Goal: Task Accomplishment & Management: Use online tool/utility

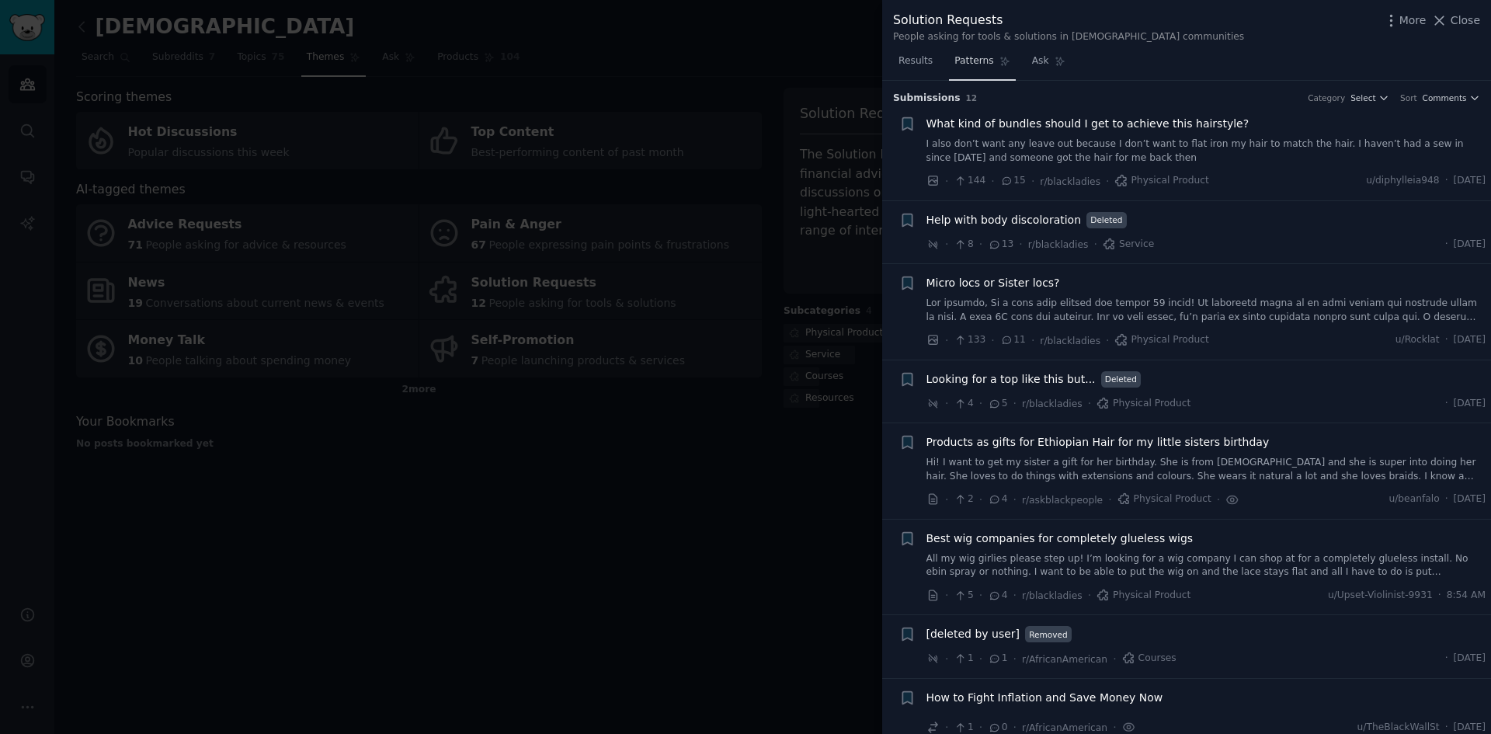
scroll to position [589, 0]
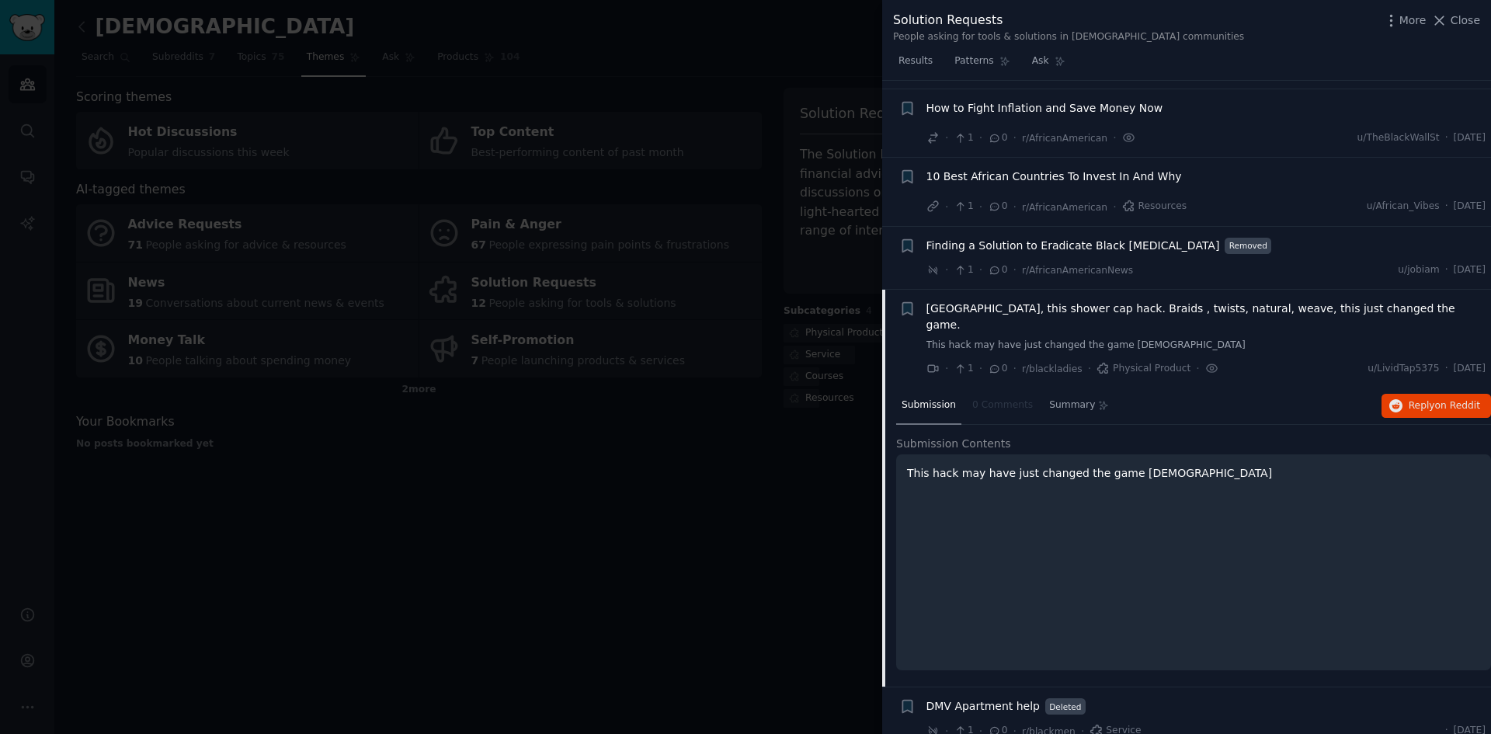
drag, startPoint x: 1046, startPoint y: 631, endPoint x: 1051, endPoint y: 655, distance: 24.5
click at [990, 698] on span "DMV Apartment help" at bounding box center [983, 706] width 114 height 16
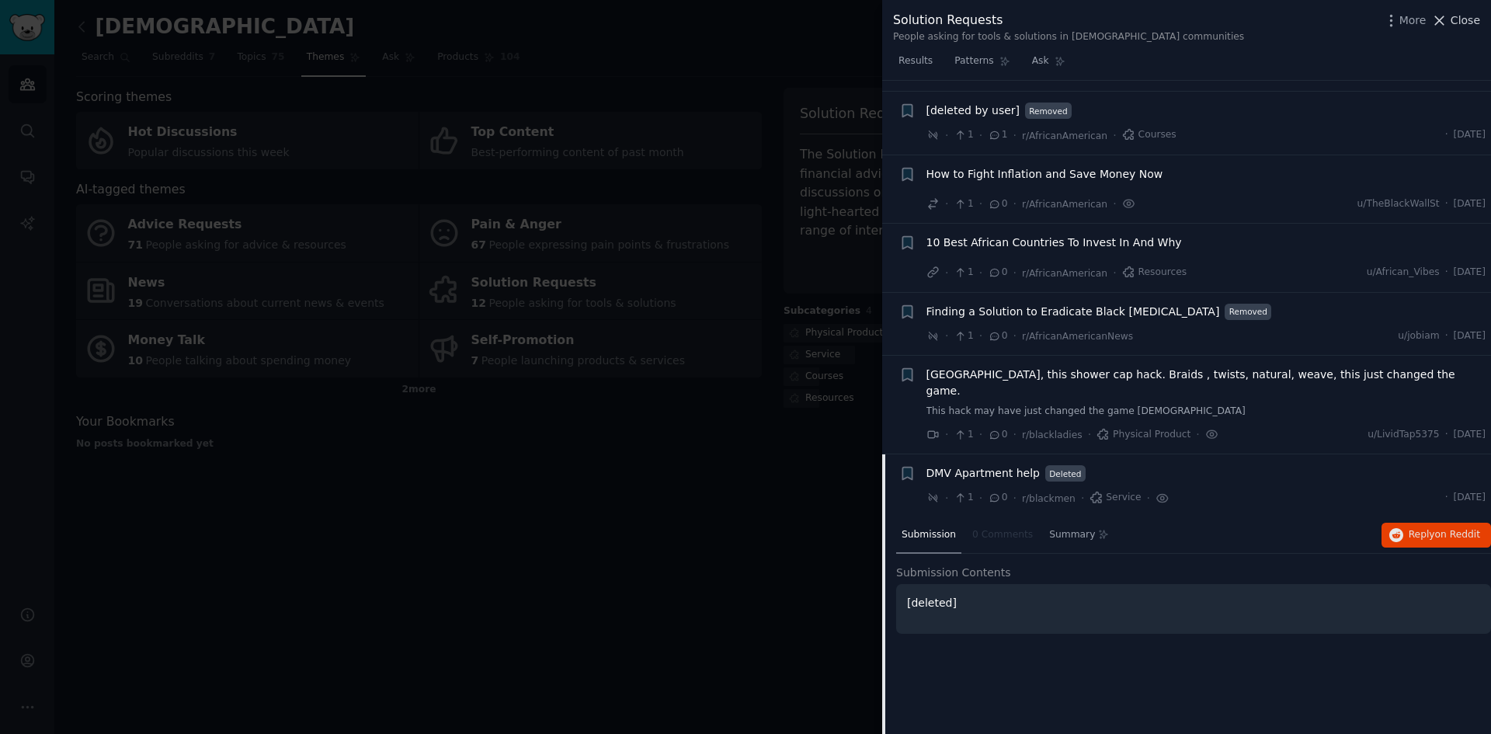
click at [1461, 19] on span "Close" at bounding box center [1466, 20] width 30 height 16
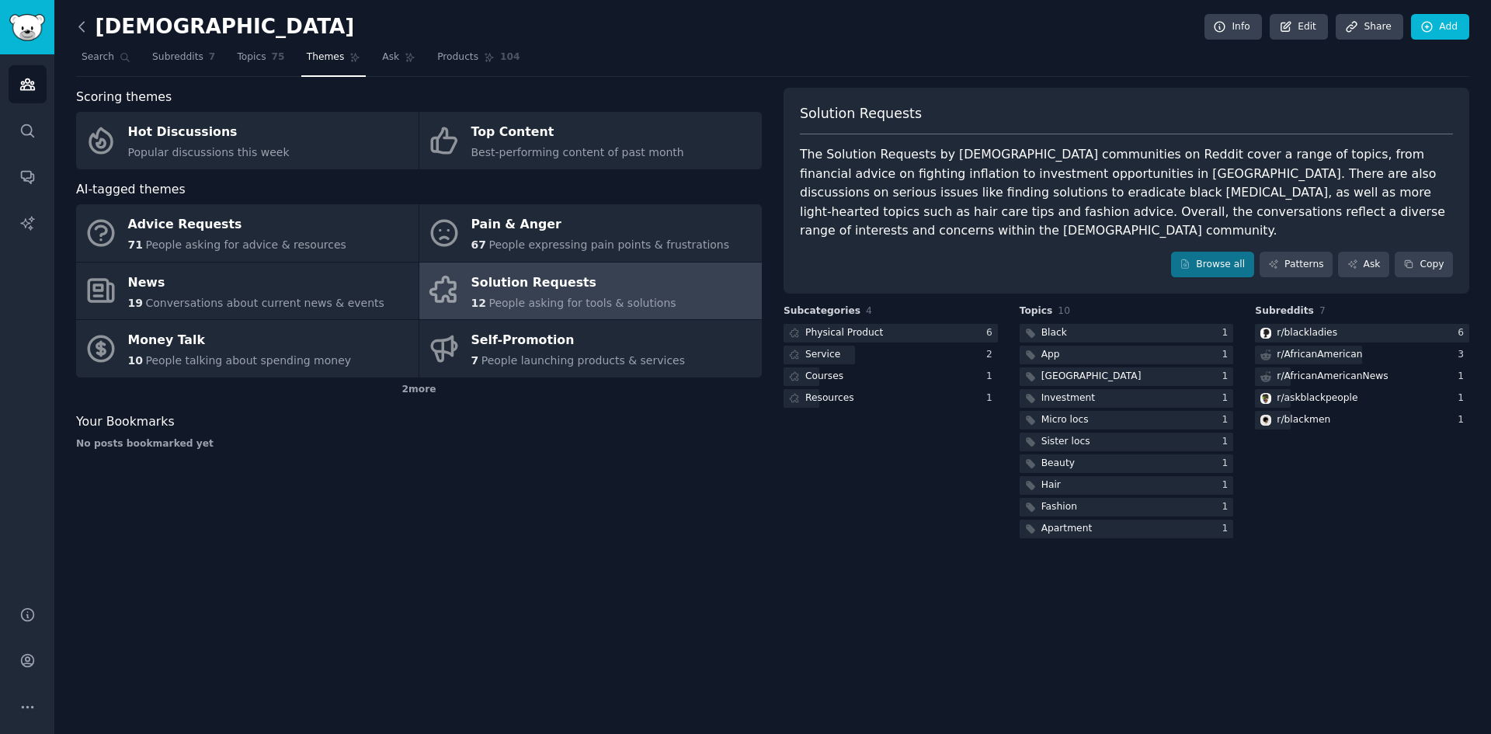
click at [82, 23] on icon at bounding box center [81, 26] width 5 height 9
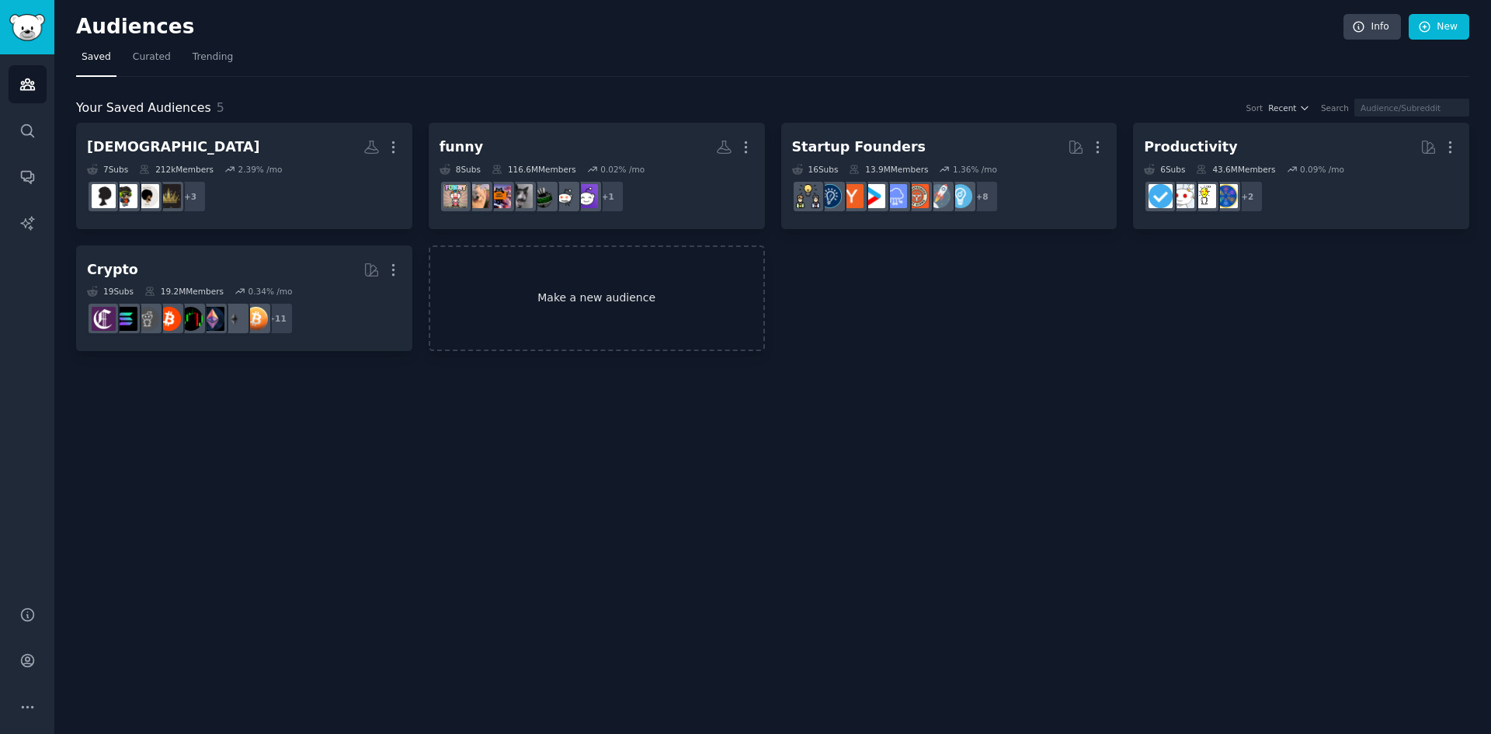
click at [568, 293] on link "Make a new audience" at bounding box center [597, 298] width 336 height 106
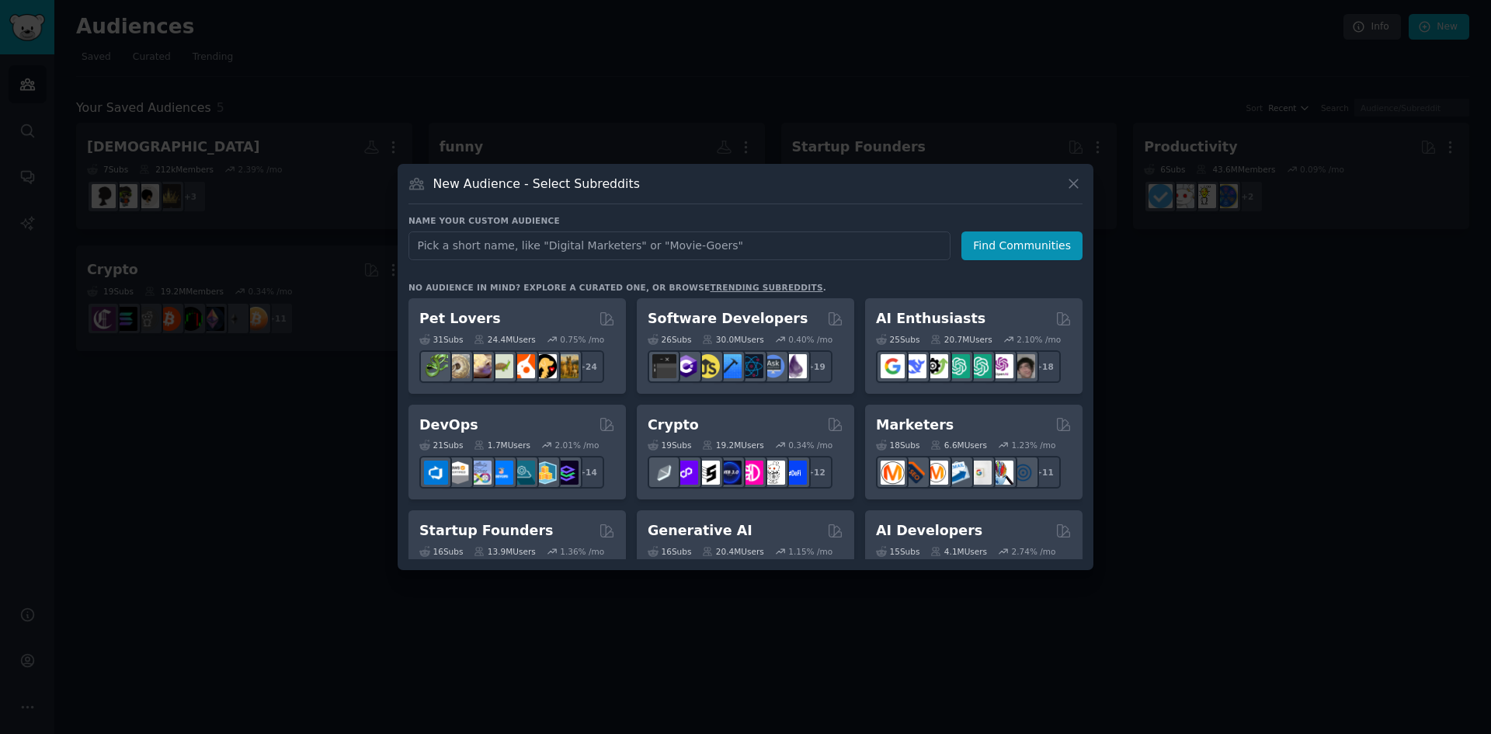
click at [534, 243] on input "text" at bounding box center [679, 245] width 542 height 29
type input "music producer"
click at [995, 239] on button "Find Communities" at bounding box center [1021, 245] width 121 height 29
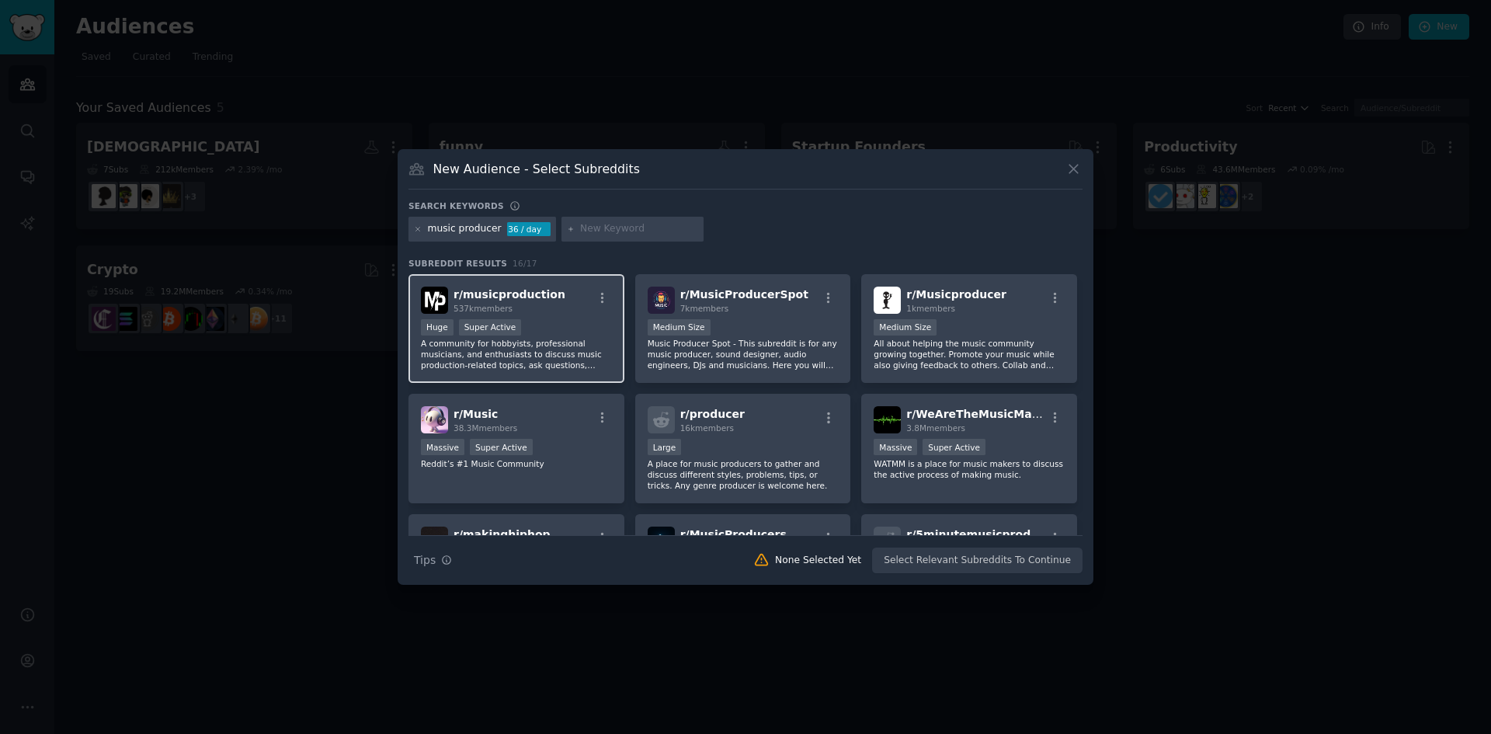
click at [540, 343] on p "A community for hobbyists, professional musicians, and enthusiasts to discuss m…" at bounding box center [516, 354] width 191 height 33
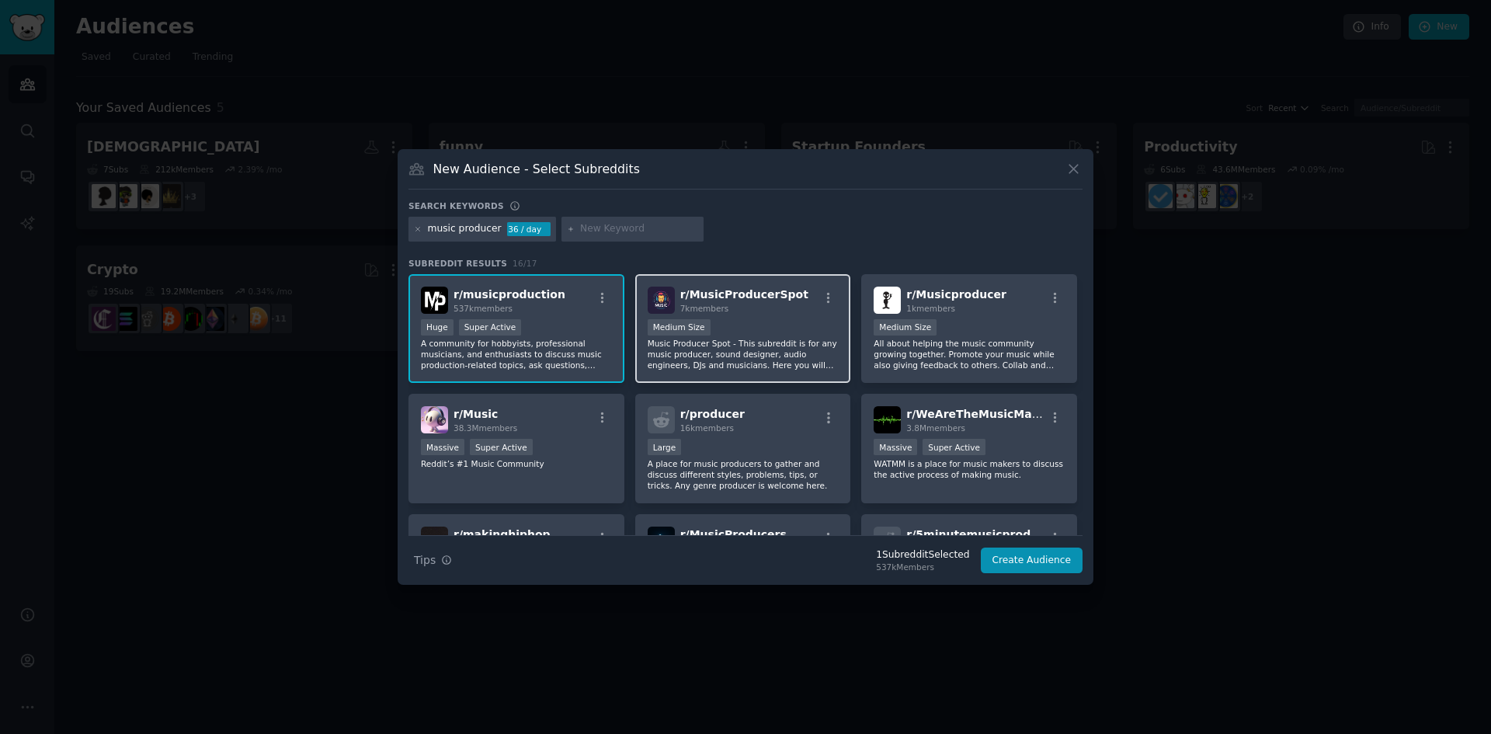
drag, startPoint x: 758, startPoint y: 353, endPoint x: 770, endPoint y: 353, distance: 11.7
click at [759, 353] on p "Music Producer Spot - This subreddit is for any music producer, sound designer,…" at bounding box center [743, 354] width 191 height 33
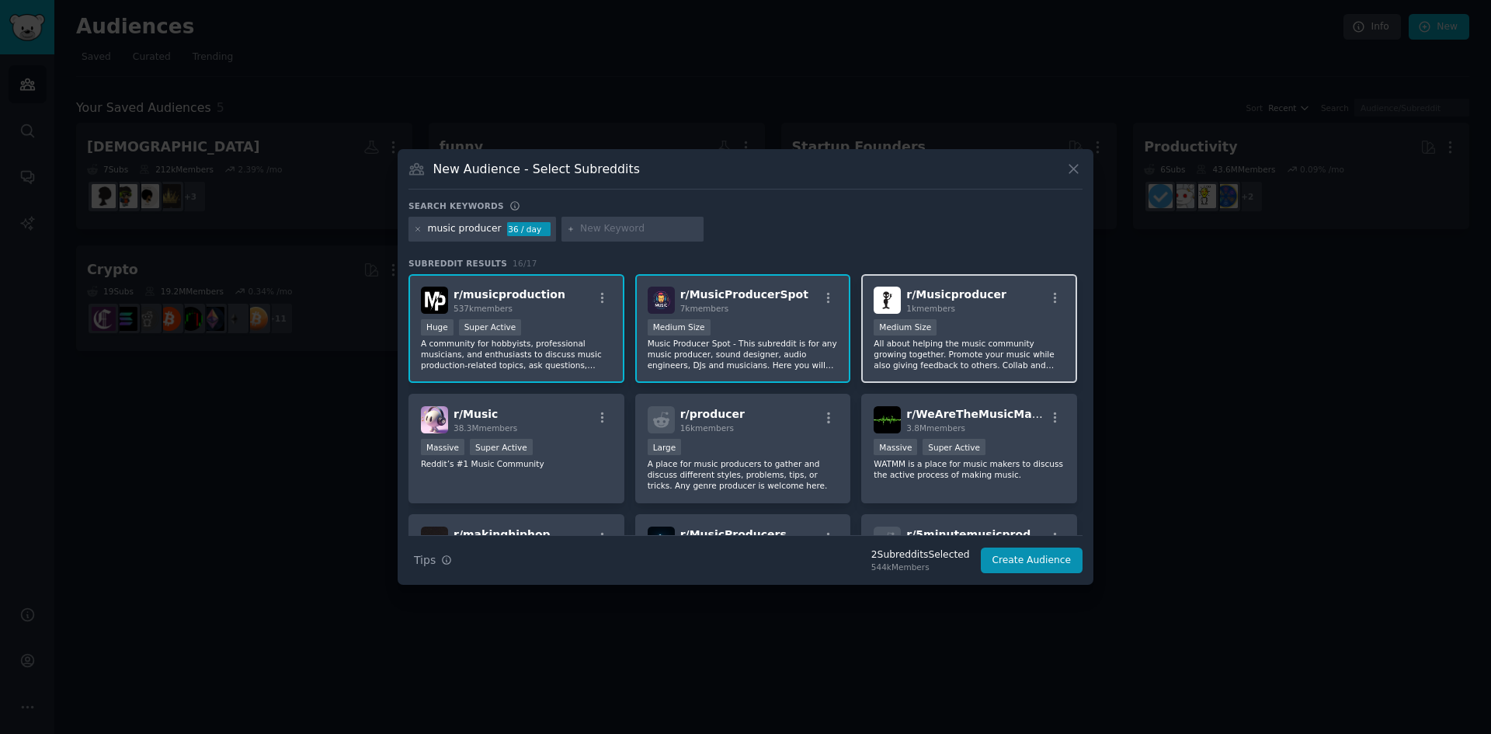
drag, startPoint x: 907, startPoint y: 349, endPoint x: 914, endPoint y: 355, distance: 8.9
click at [912, 354] on p "All about helping the music community growing together. Promote your music whil…" at bounding box center [969, 354] width 191 height 33
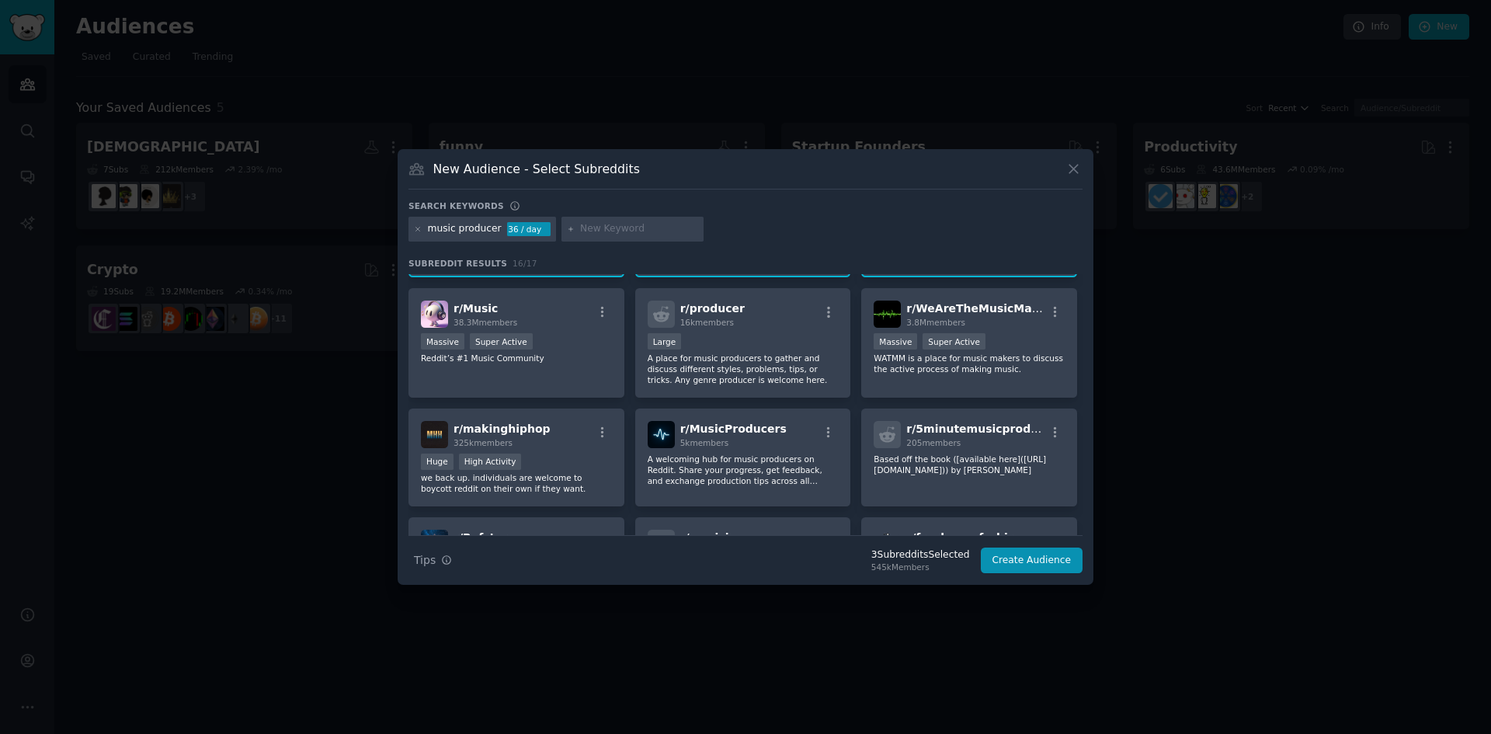
scroll to position [78, 0]
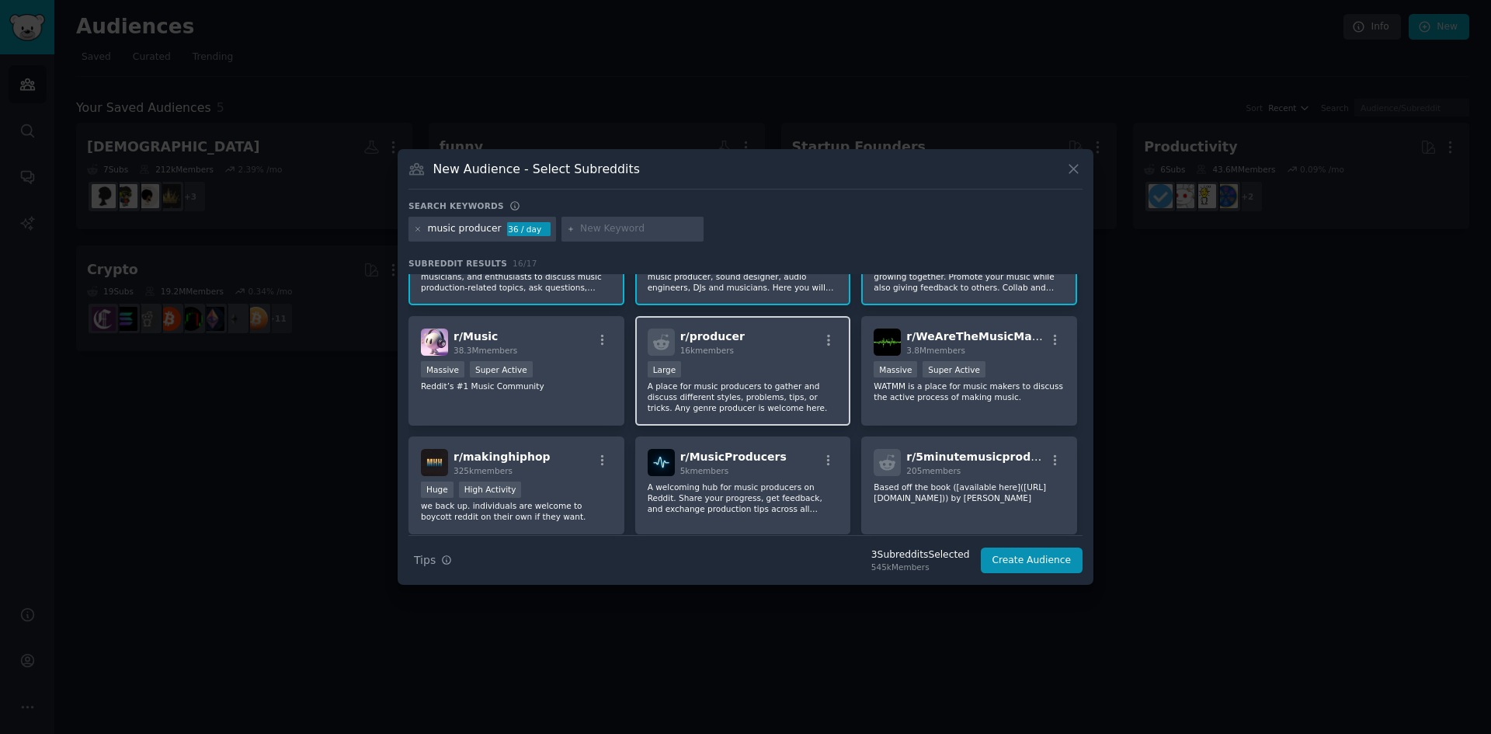
click at [745, 396] on p "A place for music producers to gather and discuss different styles, problems, t…" at bounding box center [743, 396] width 191 height 33
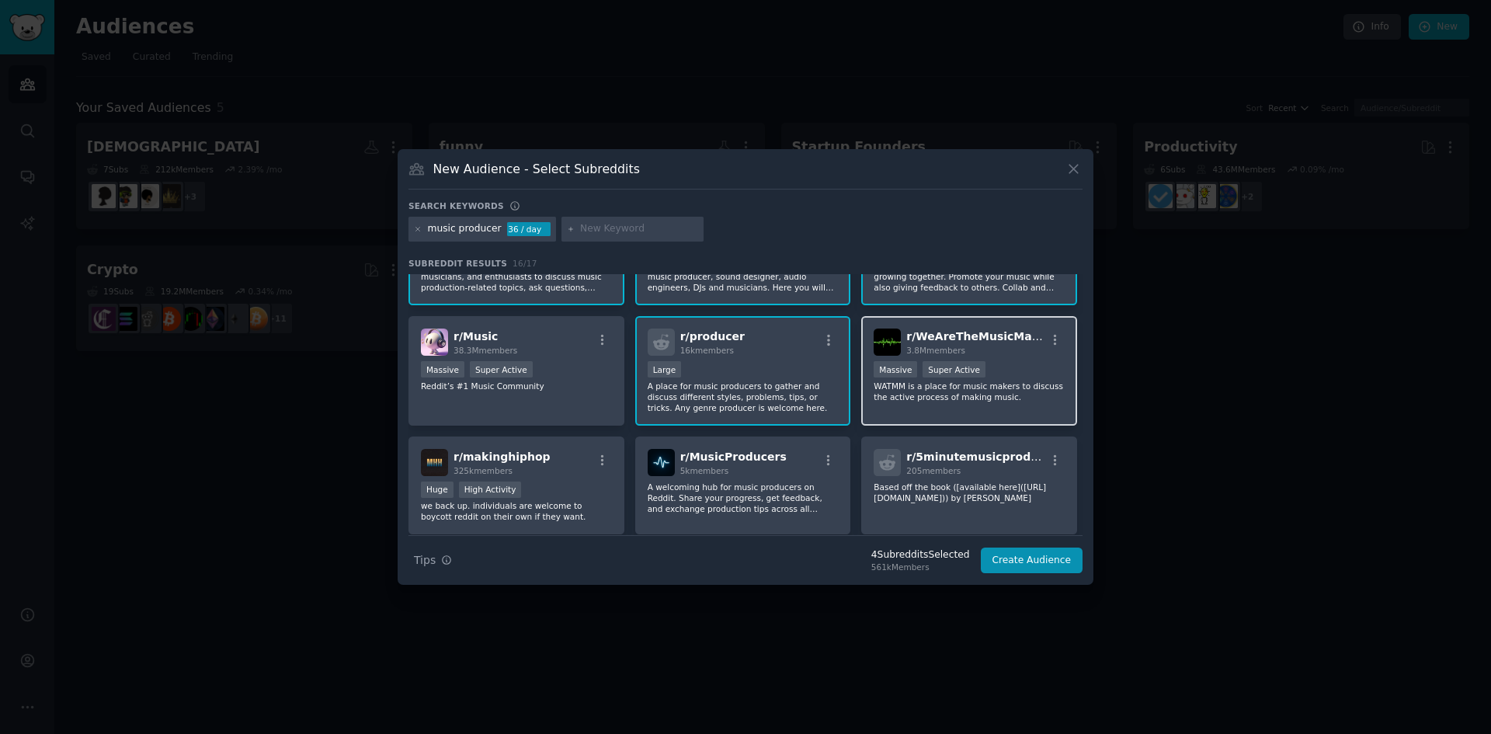
click at [905, 394] on p "WATMM is a place for music makers to discuss the active process of making music." at bounding box center [969, 391] width 191 height 22
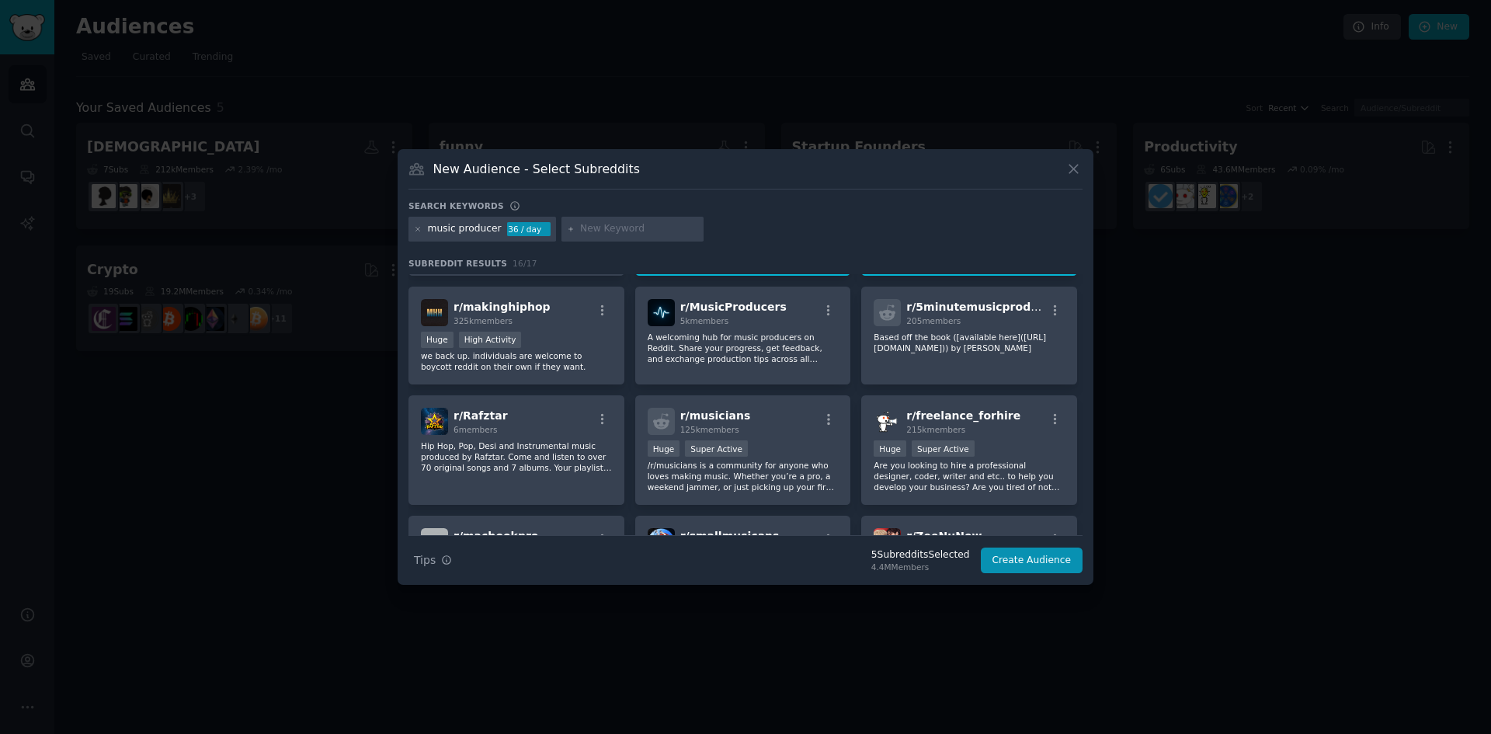
scroll to position [233, 0]
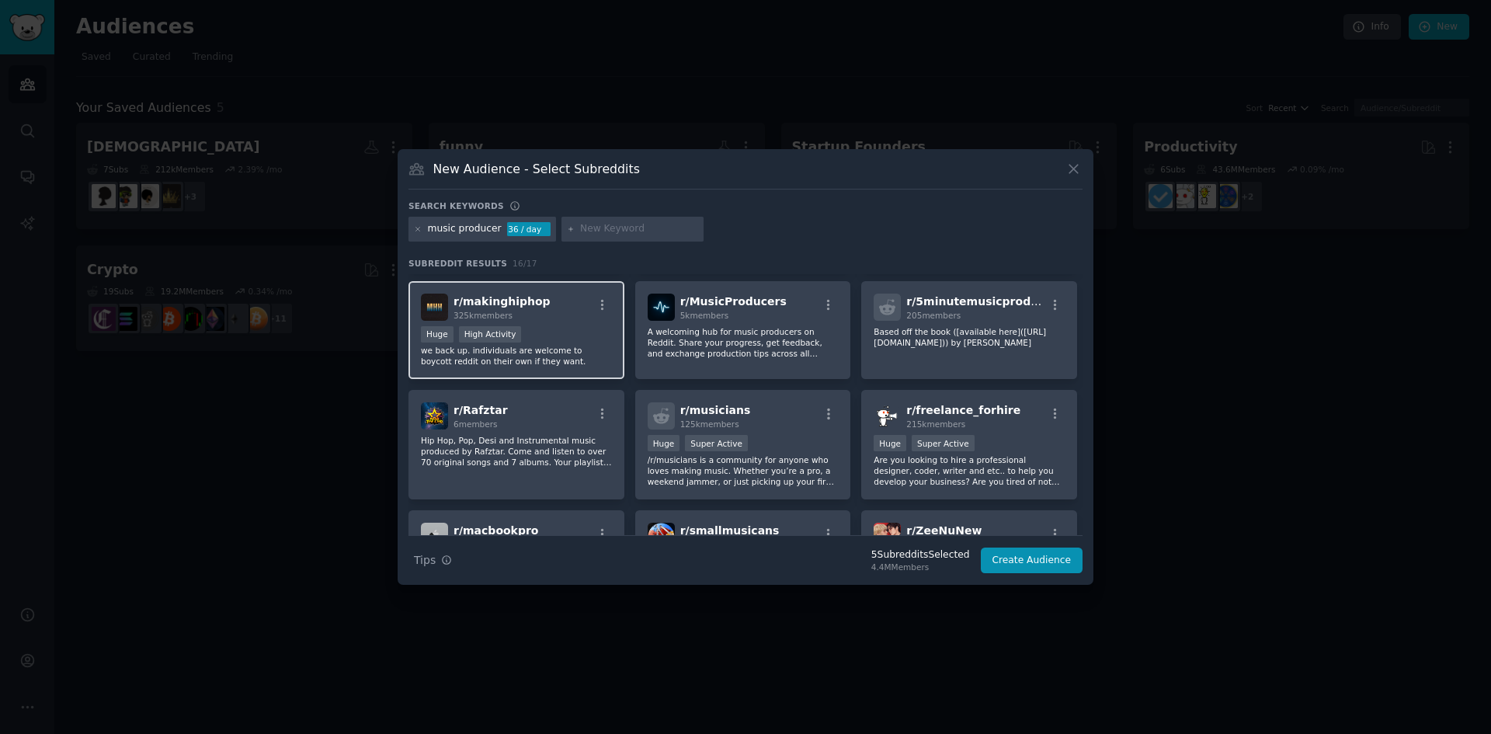
click at [563, 349] on p "we back up. individuals are welcome to boycott reddit on their own if they want." at bounding box center [516, 356] width 191 height 22
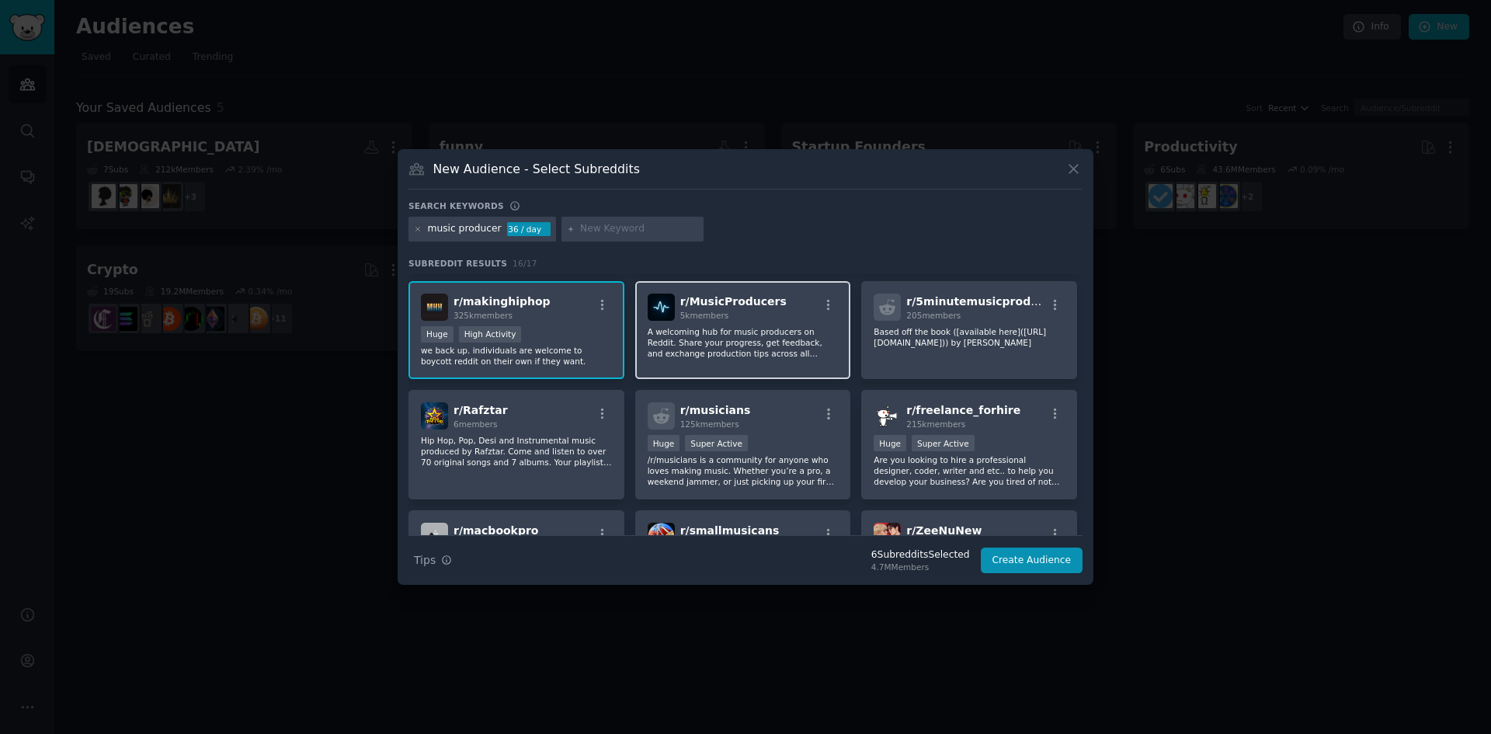
click at [749, 339] on p "A welcoming hub for music producers on Reddit. Share your progress, get feedbac…" at bounding box center [743, 342] width 191 height 33
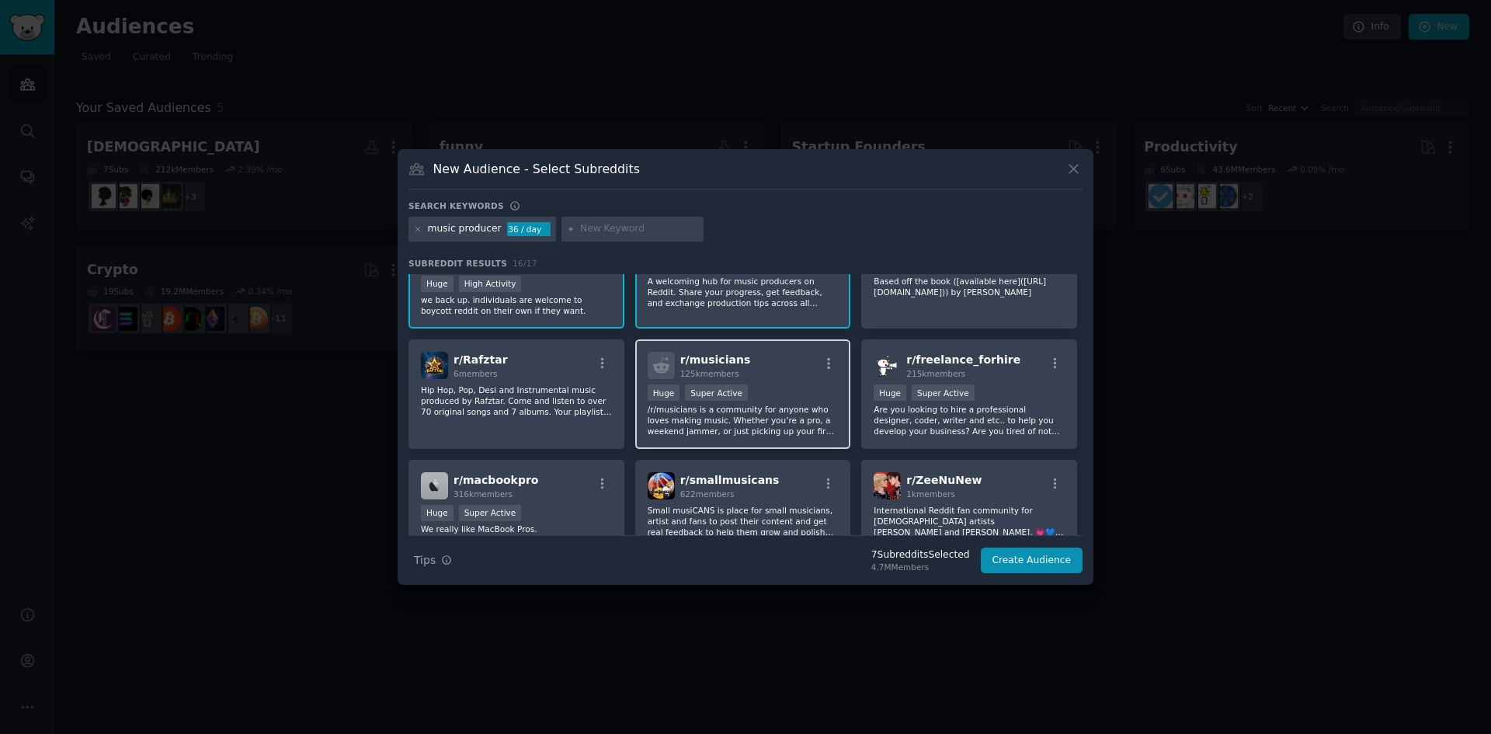
scroll to position [311, 0]
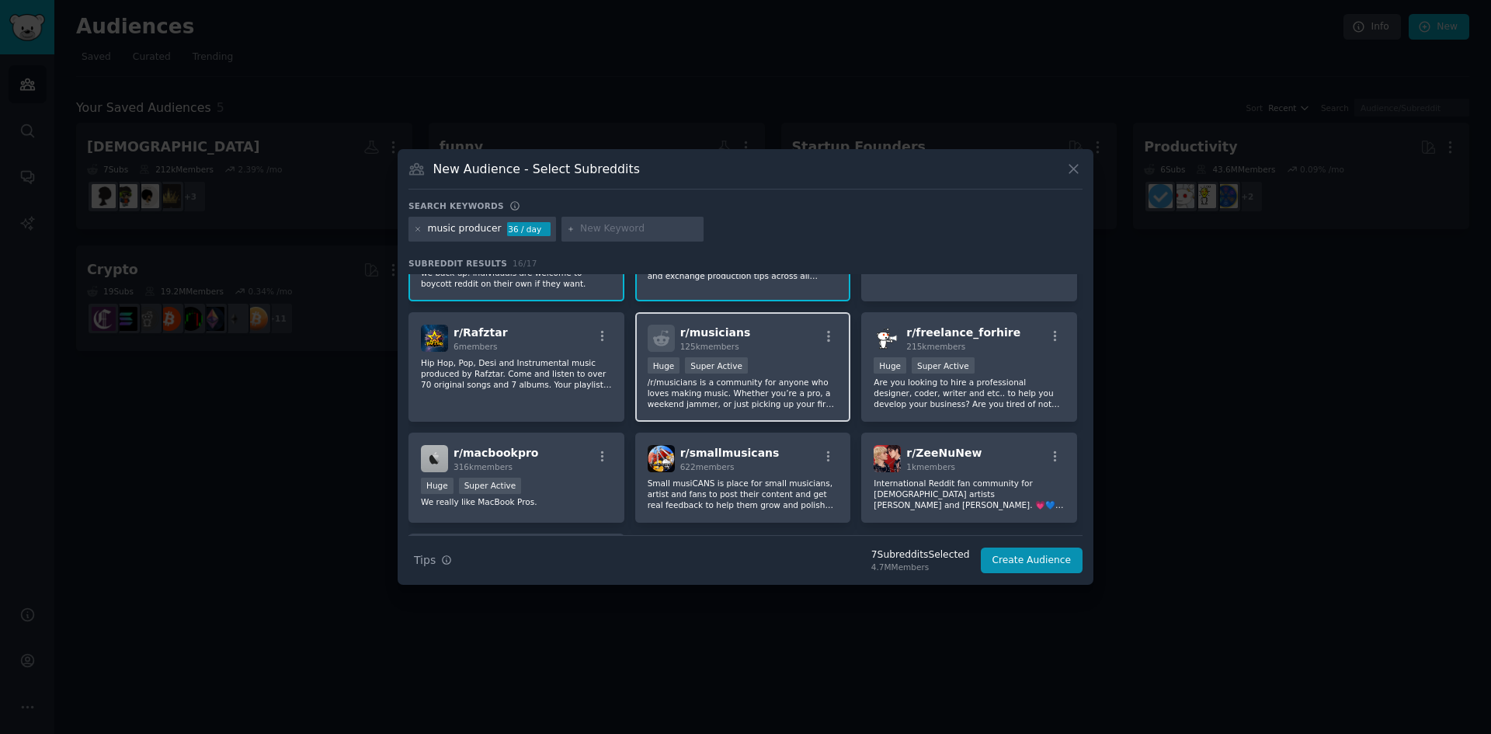
click at [760, 395] on p "/r/musicians is a community for anyone who loves making music. Whether you’re a…" at bounding box center [743, 393] width 191 height 33
click at [734, 494] on p "Small musiCANS is place for small musicians, artist and fans to post their cont…" at bounding box center [743, 494] width 191 height 33
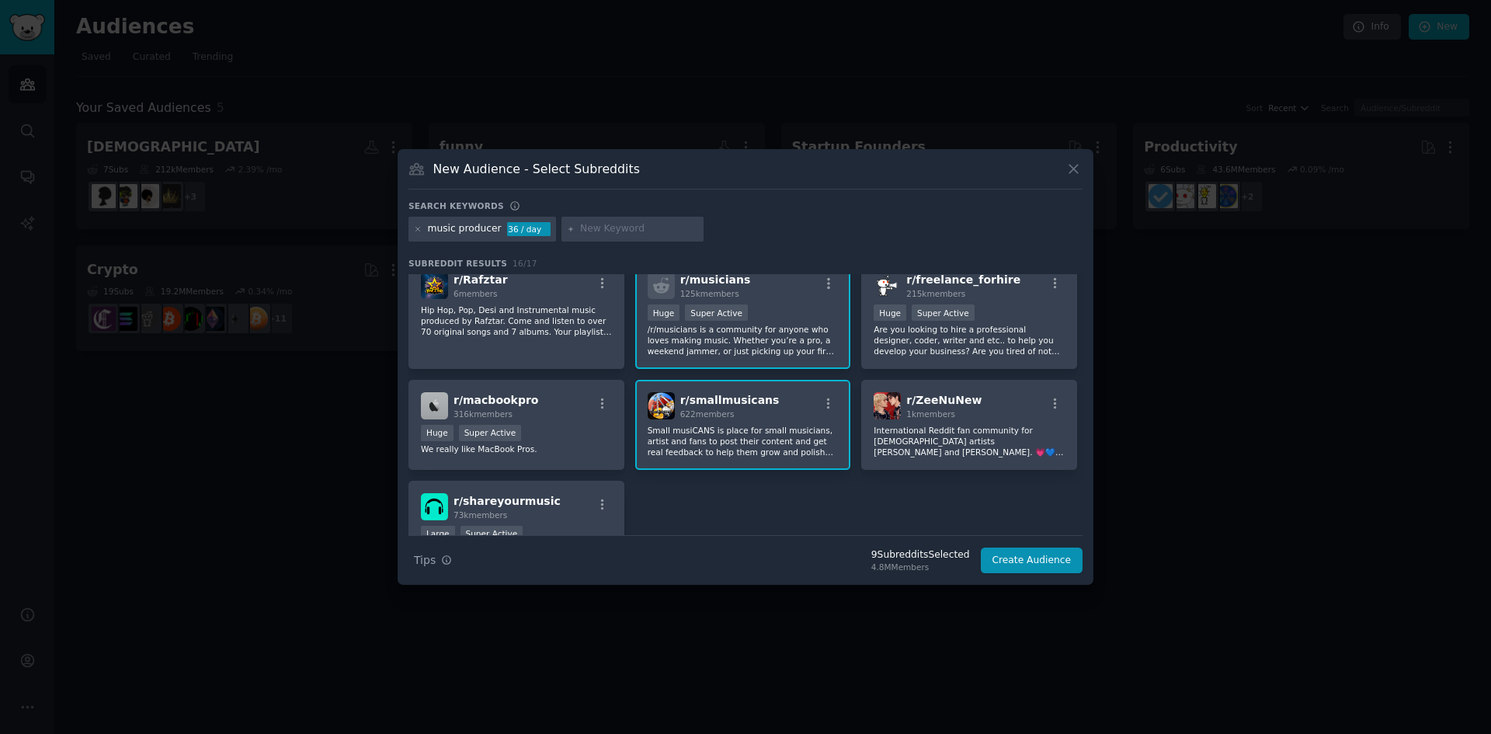
scroll to position [466, 0]
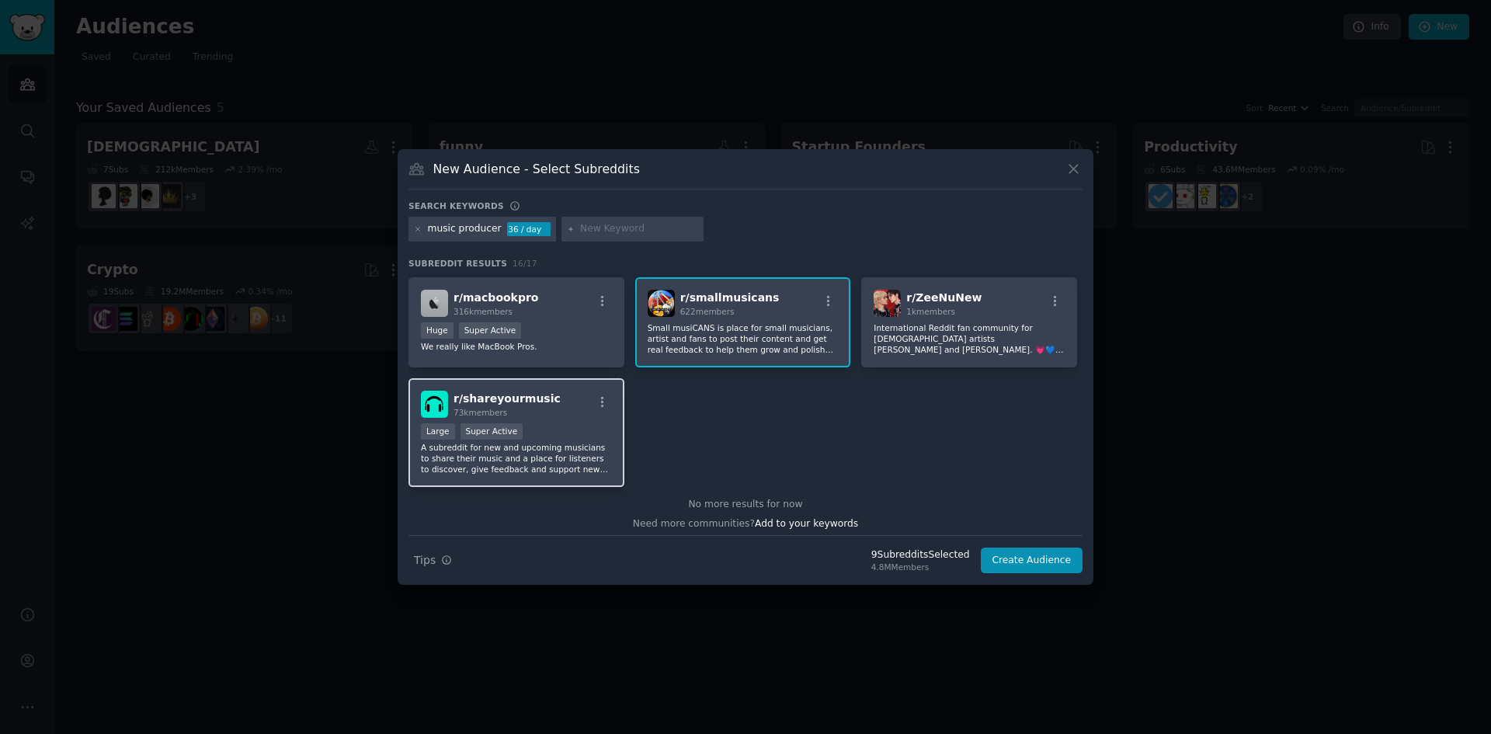
click at [582, 449] on p "A subreddit for new and upcoming musicians to share their music and a place for…" at bounding box center [516, 458] width 191 height 33
click at [1029, 559] on button "Create Audience" at bounding box center [1032, 560] width 102 height 26
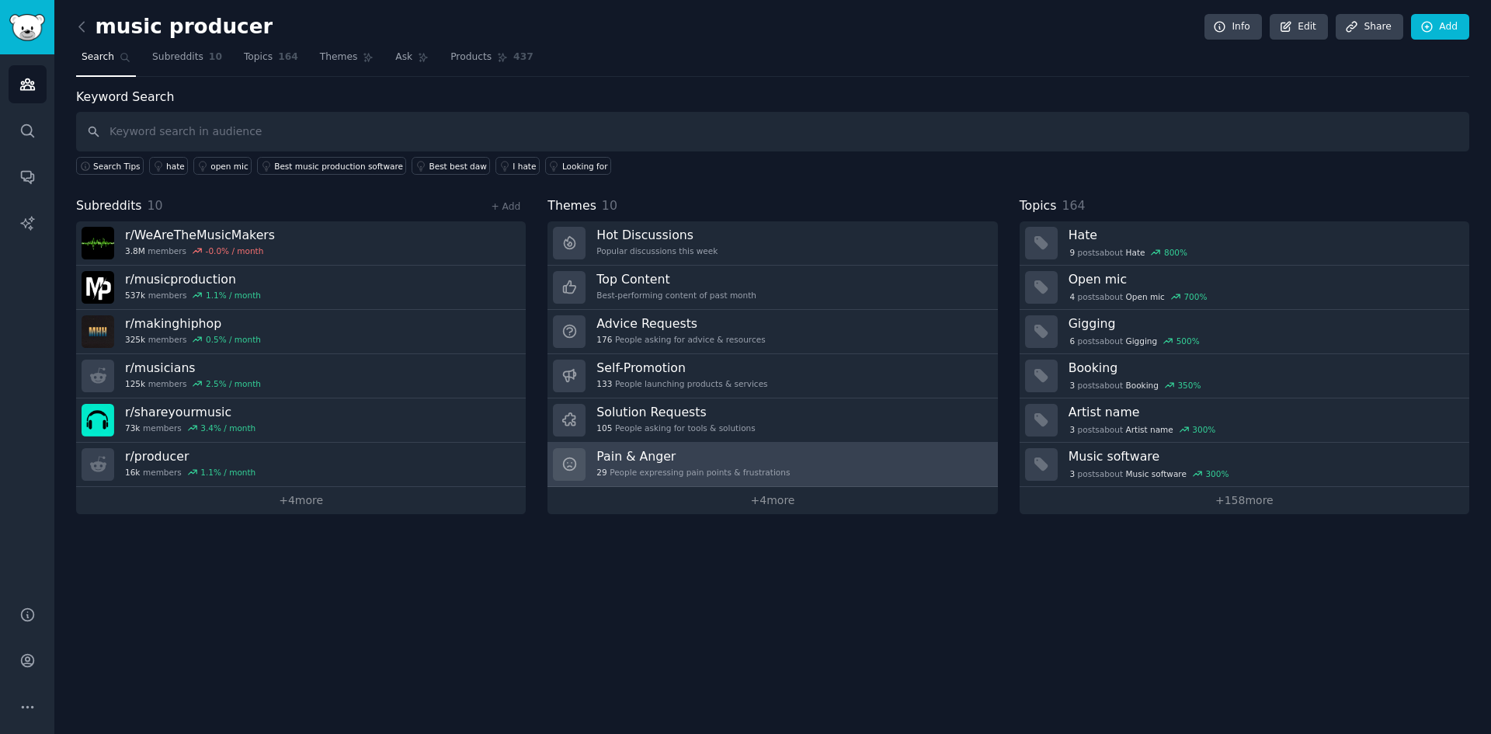
click at [721, 463] on h3 "Pain & Anger" at bounding box center [692, 456] width 193 height 16
